Goal: Navigation & Orientation: Find specific page/section

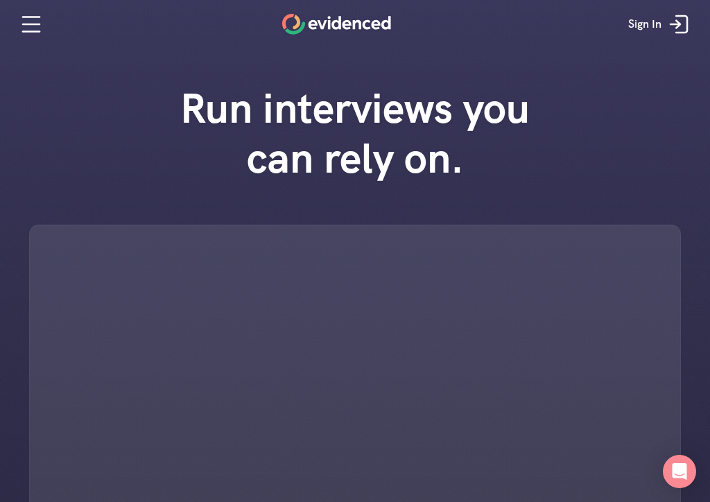
click at [574, 311] on div at bounding box center [355, 435] width 652 height 421
click at [26, 16] on icon at bounding box center [31, 24] width 28 height 28
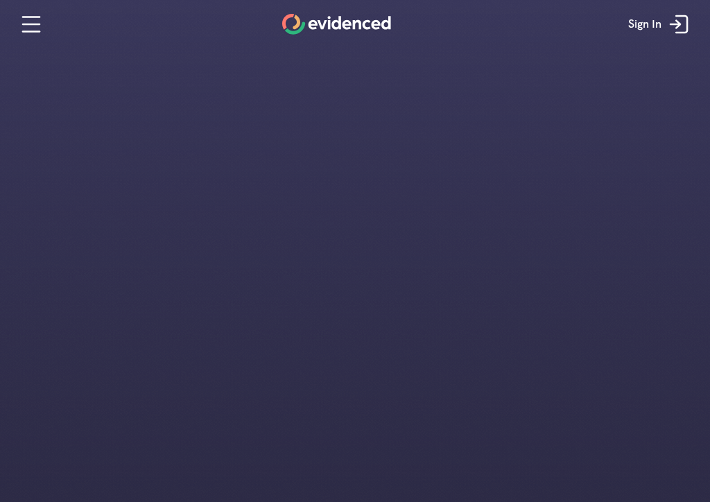
click at [684, 22] on icon at bounding box center [679, 24] width 28 height 28
